Goal: Check status: Check status

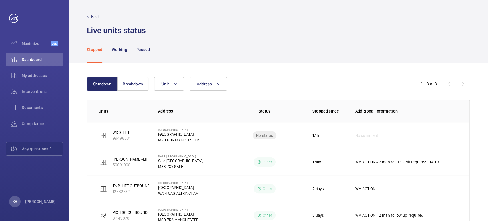
scroll to position [59, 0]
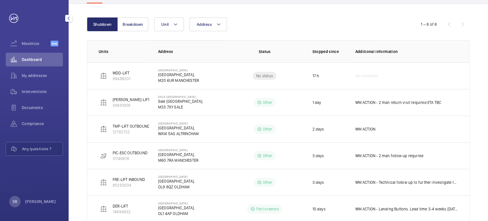
click at [9, 21] on link at bounding box center [13, 18] width 9 height 9
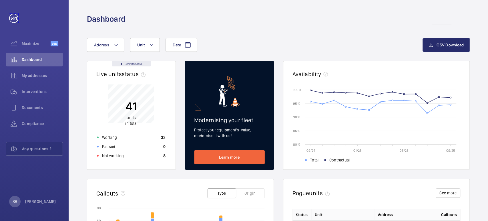
scroll to position [32, 0]
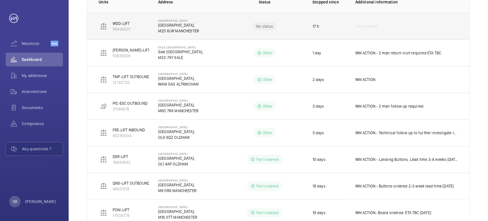
scroll to position [128, 0]
